Goal: Obtain resource: Obtain resource

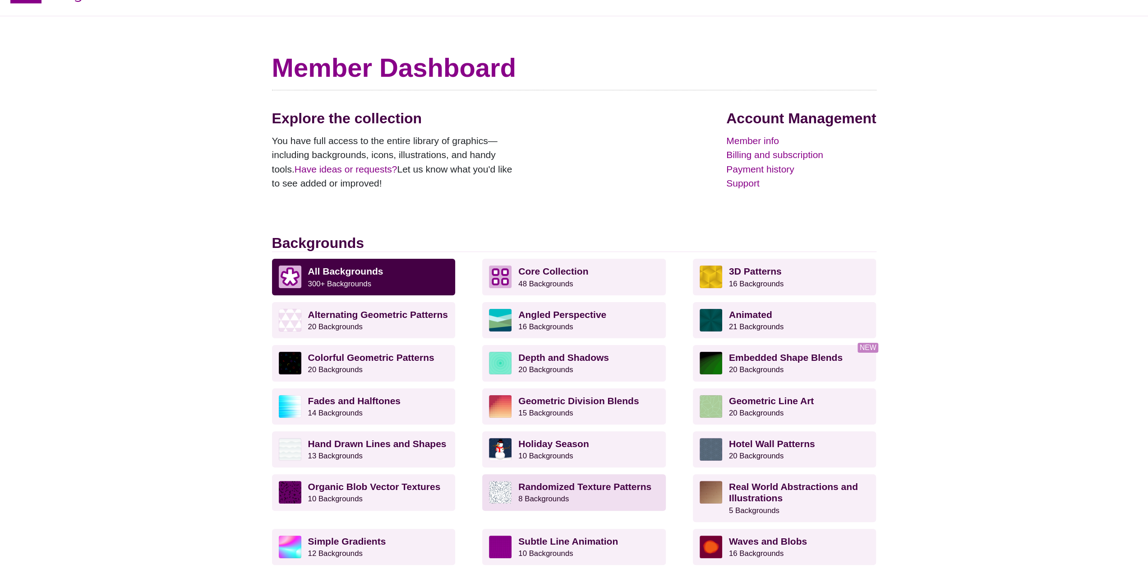
scroll to position [135, 0]
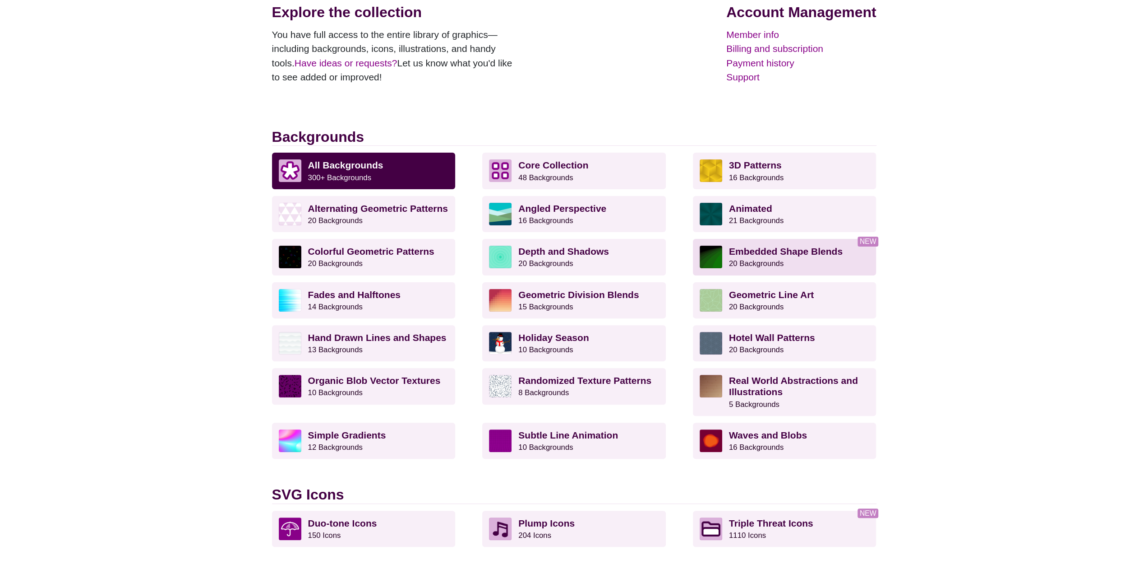
click at [779, 263] on small "20 Backgrounds" at bounding box center [756, 263] width 55 height 9
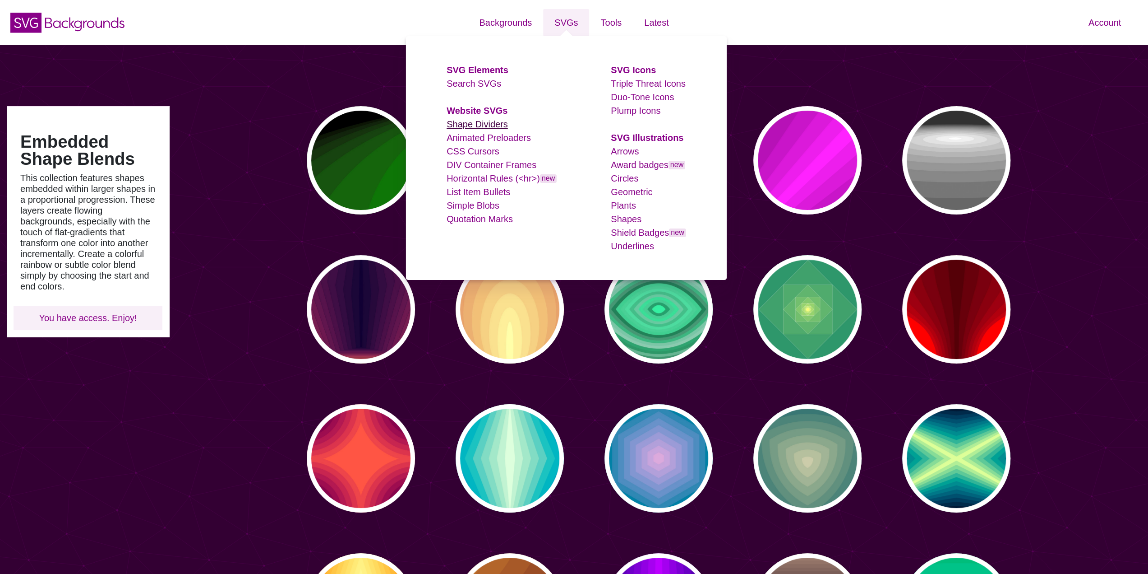
click at [486, 127] on link "Shape Dividers" at bounding box center [477, 124] width 61 height 10
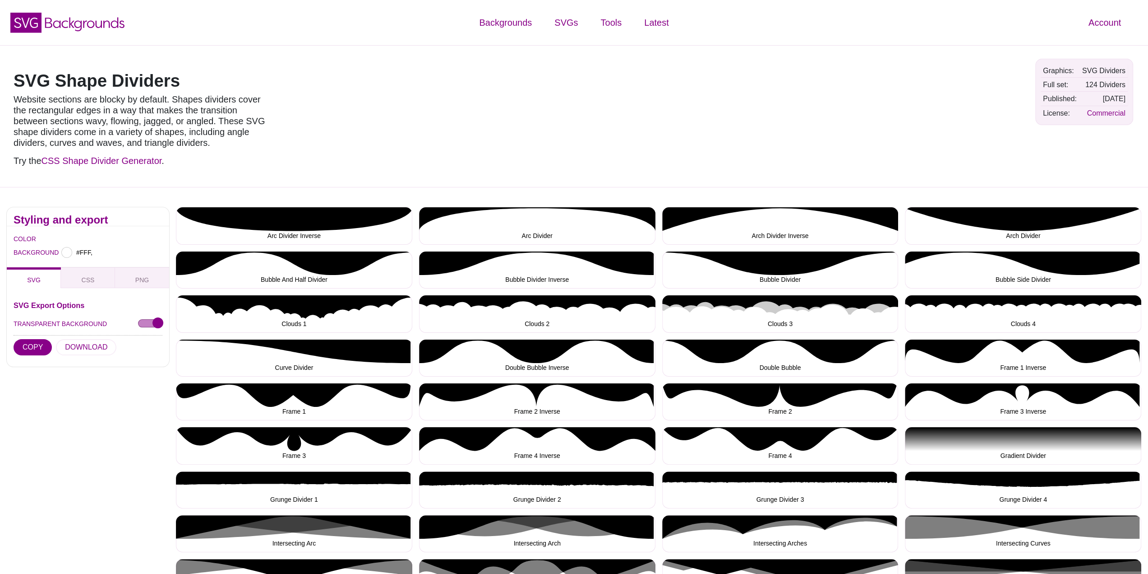
type input "#FFFFFF"
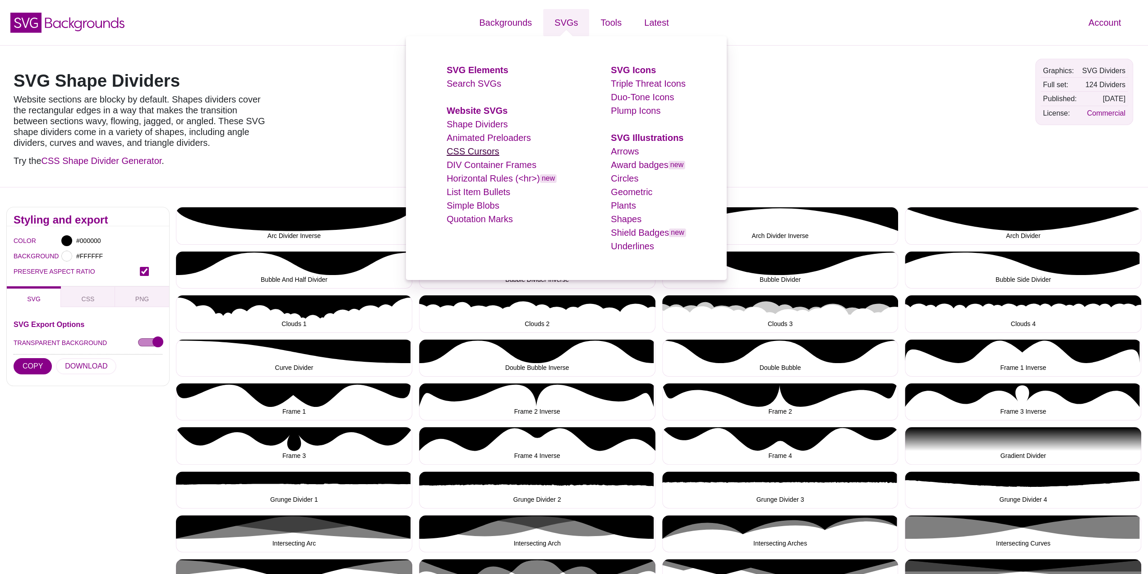
click at [482, 146] on link "CSS Cursors" at bounding box center [473, 151] width 53 height 10
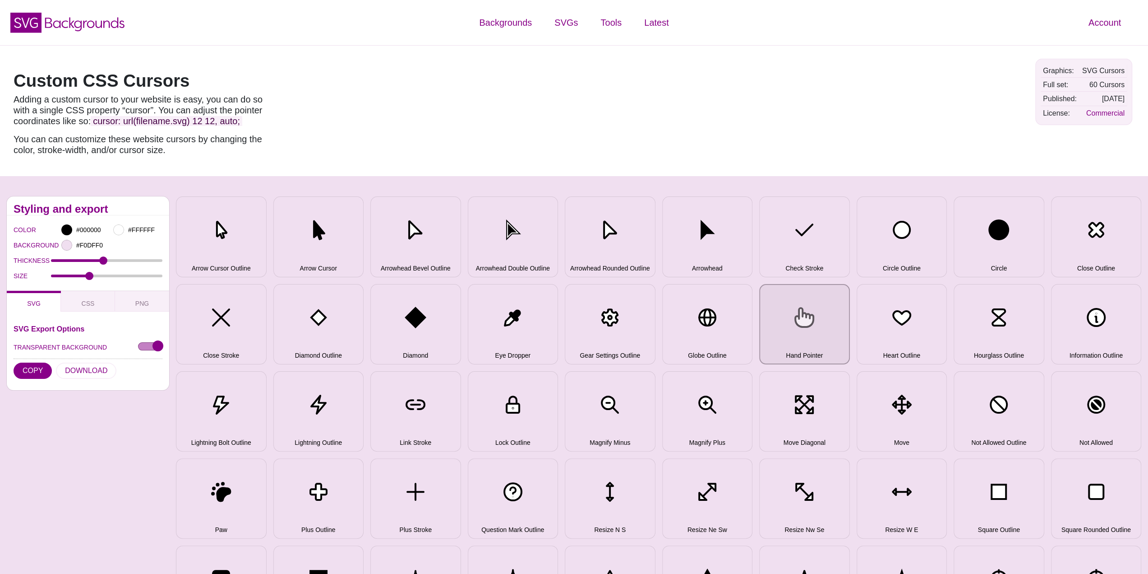
click at [801, 334] on button "Hand Pointer" at bounding box center [804, 324] width 91 height 80
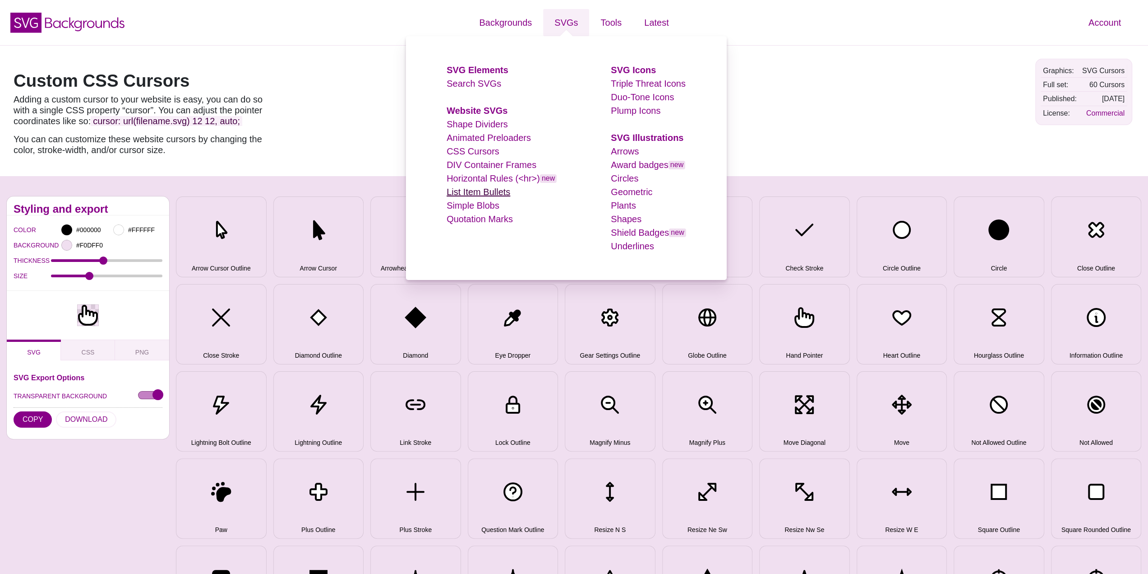
click at [470, 191] on link "List Item Bullets" at bounding box center [479, 192] width 64 height 10
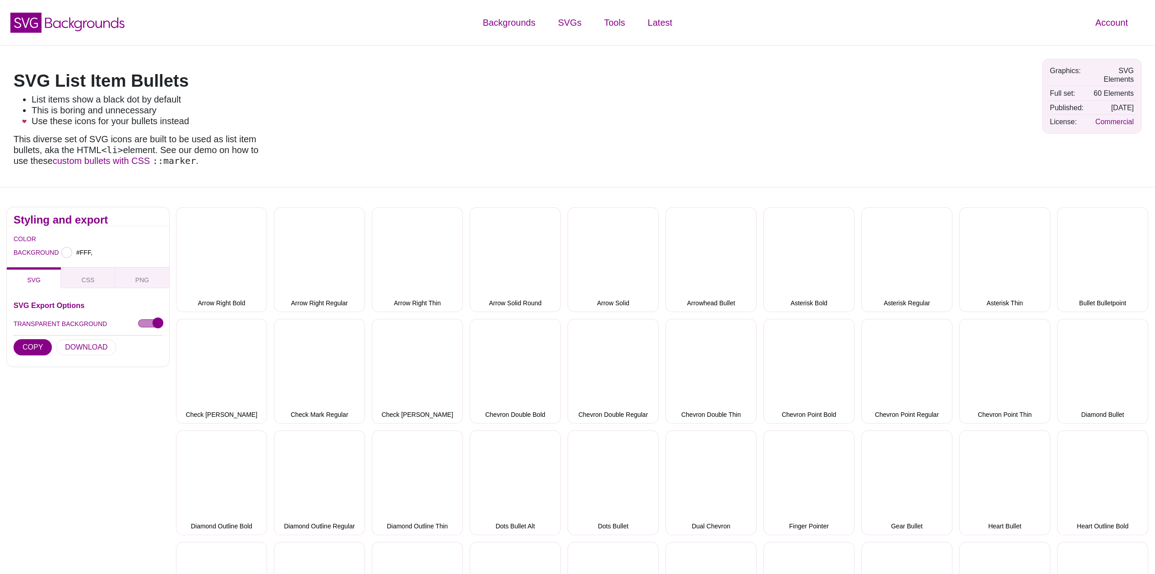
type input "#FFFFFF"
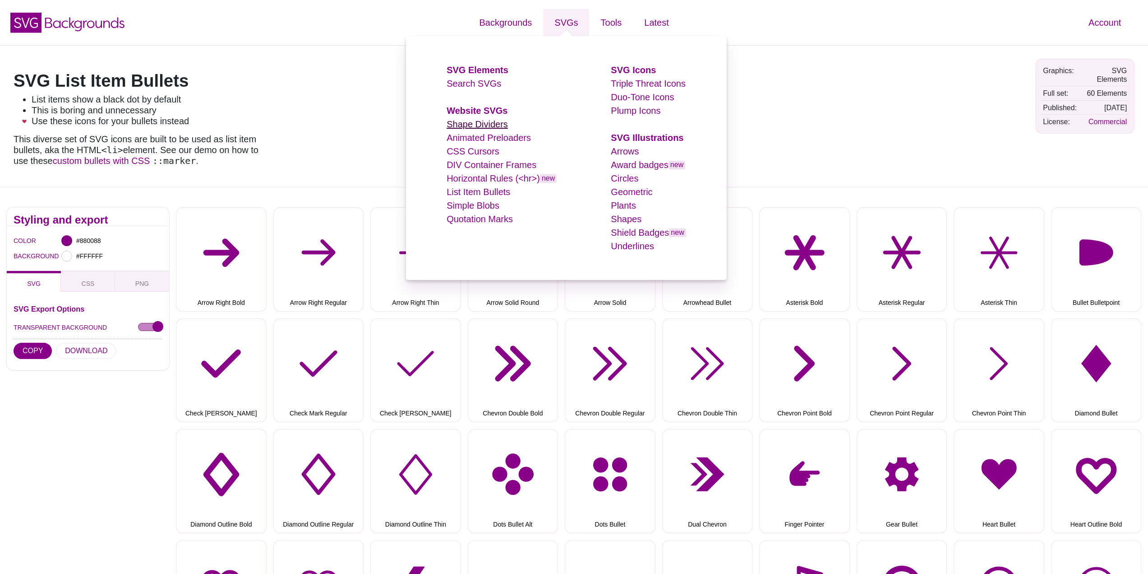
click at [477, 124] on link "Shape Dividers" at bounding box center [477, 124] width 61 height 10
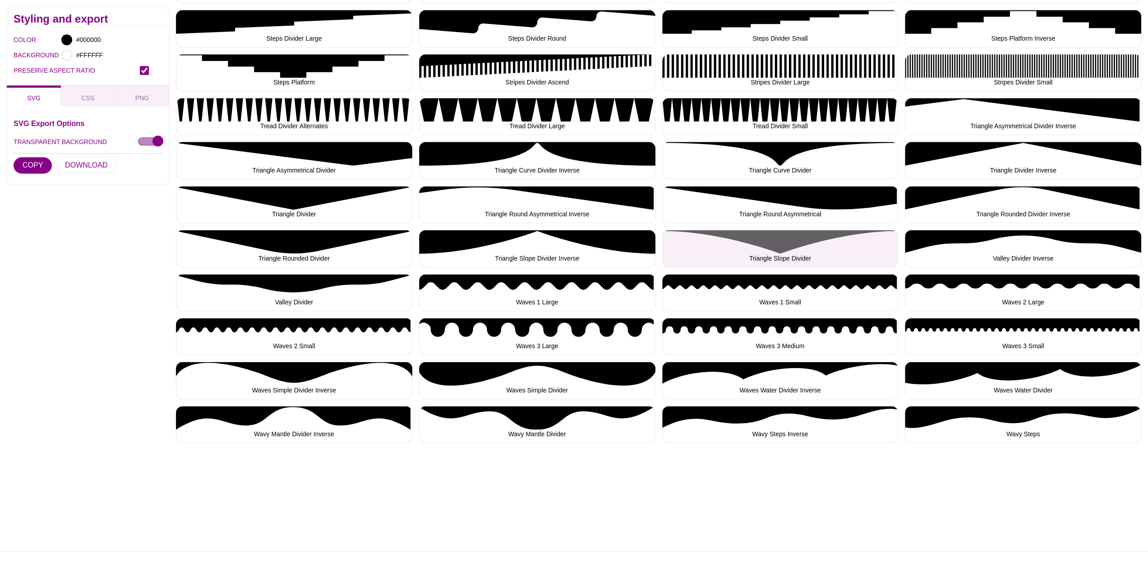
scroll to position [1128, 0]
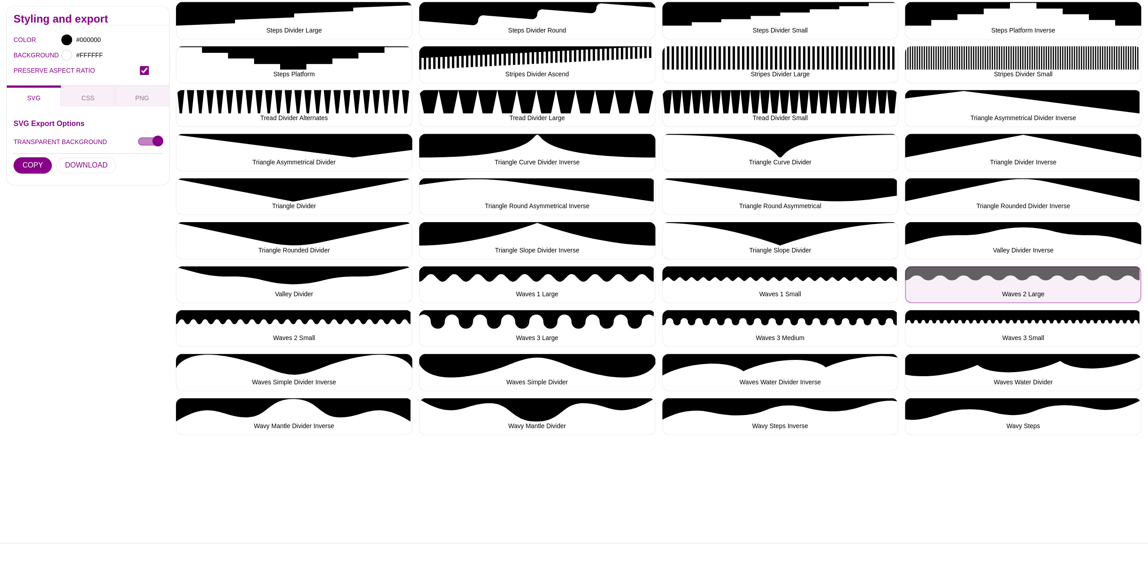
click at [973, 287] on button "Waves 2 Large" at bounding box center [1023, 284] width 236 height 37
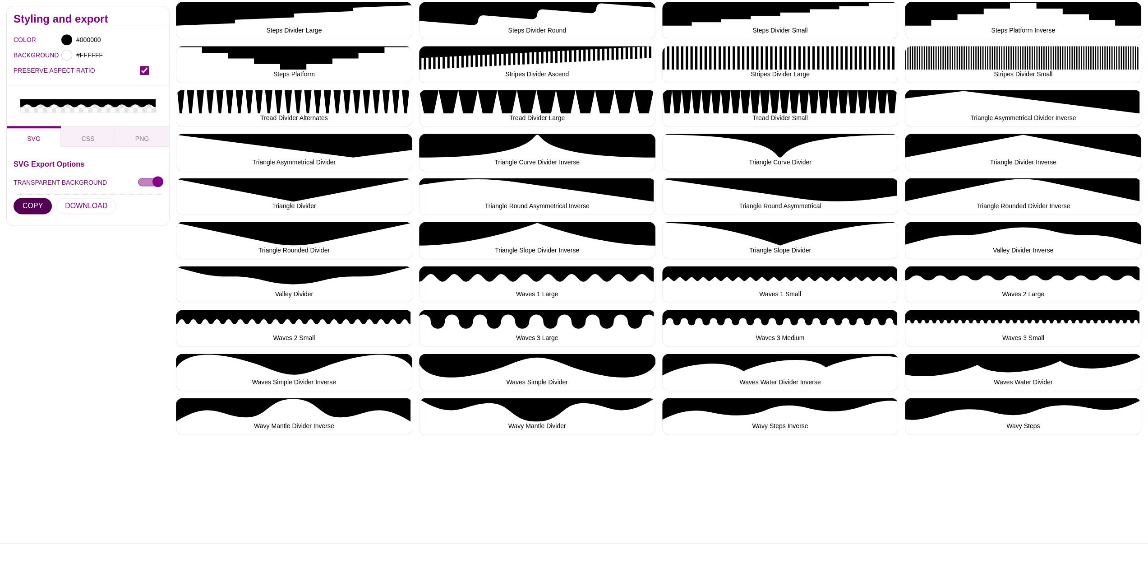
click at [40, 204] on button "COPY" at bounding box center [33, 206] width 38 height 16
